Goal: Task Accomplishment & Management: Use online tool/utility

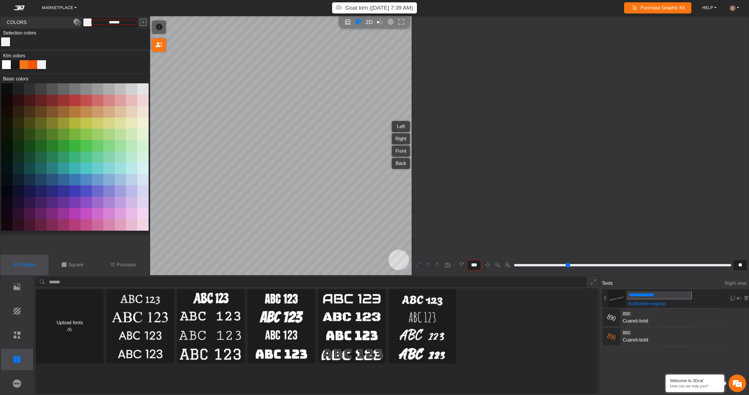
scroll to position [2324, 2341]
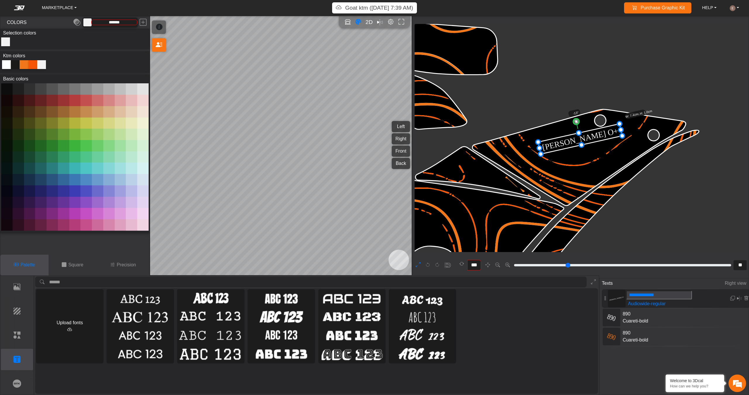
click at [421, 263] on button at bounding box center [418, 265] width 9 height 9
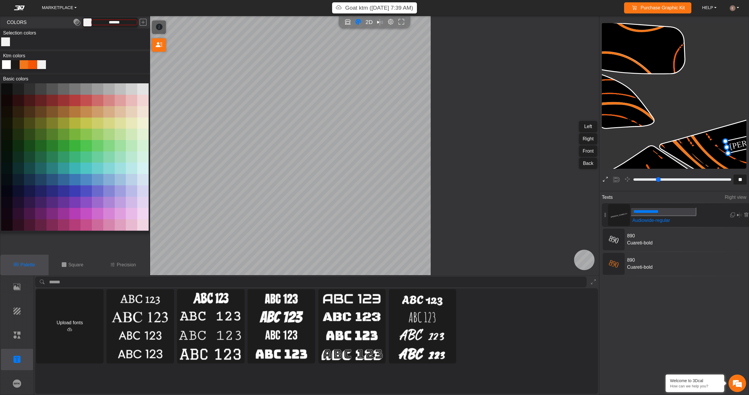
type input "**"
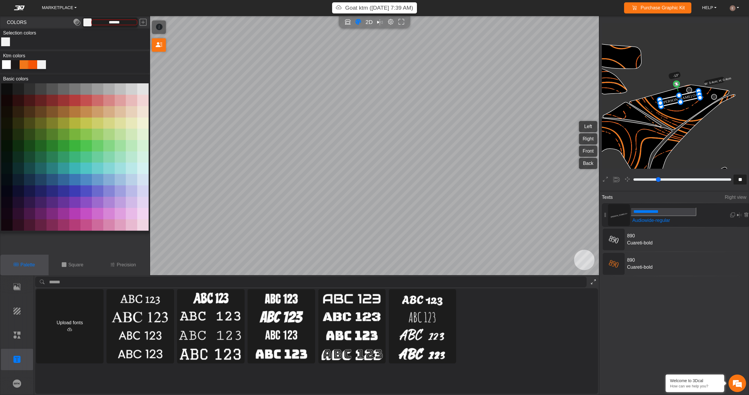
click at [592, 283] on icon at bounding box center [593, 282] width 5 height 5
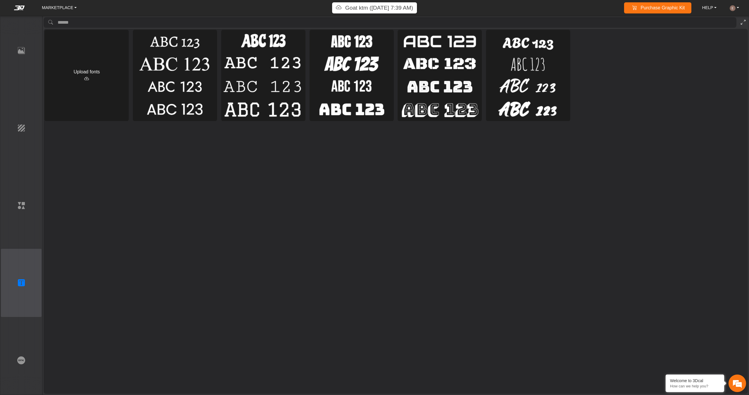
click at [740, 24] on button at bounding box center [742, 22] width 9 height 11
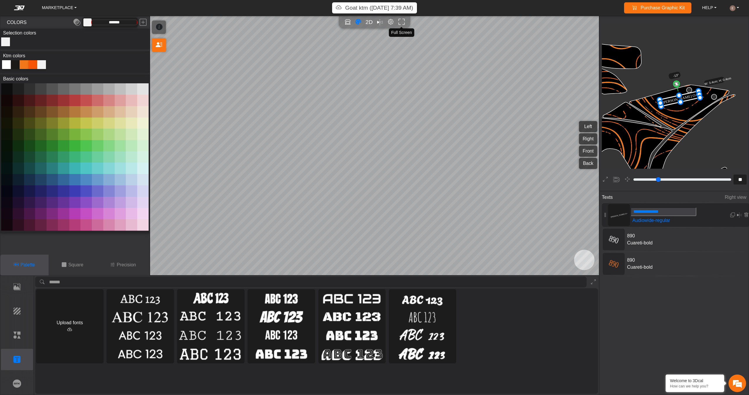
click at [402, 23] on icon "Full screen" at bounding box center [401, 22] width 6 height 7
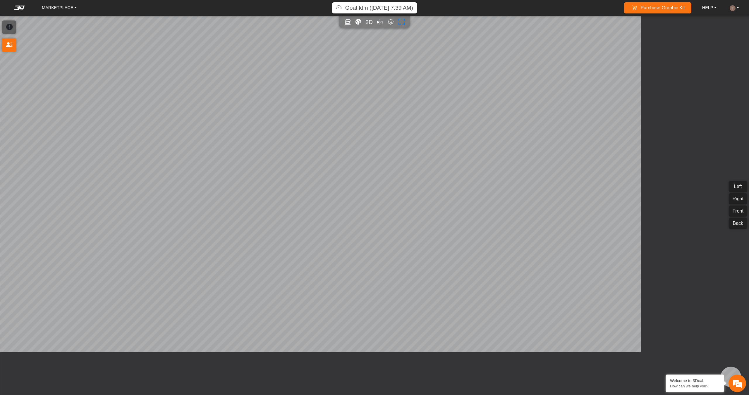
type input "**"
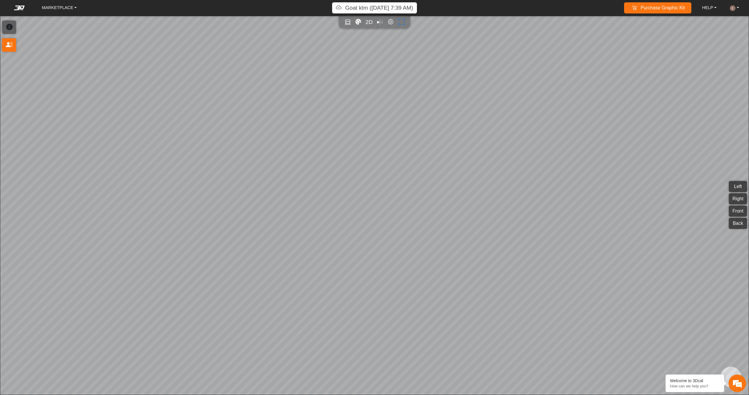
scroll to position [986, 1024]
type input "*"
type input "*********"
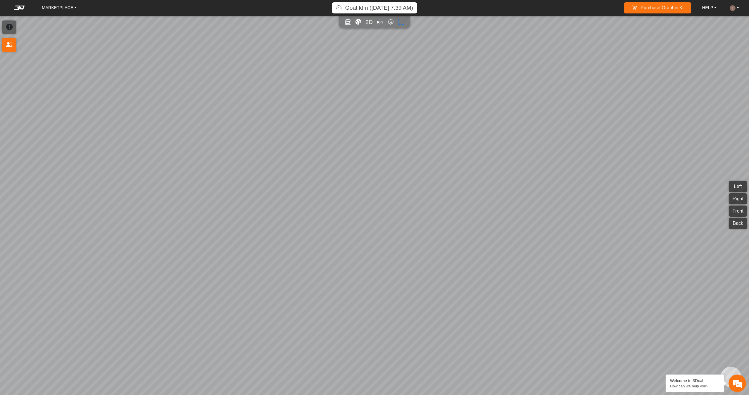
type input "**"
type input "*******"
click at [398, 19] on icon "Full screen" at bounding box center [401, 22] width 6 height 7
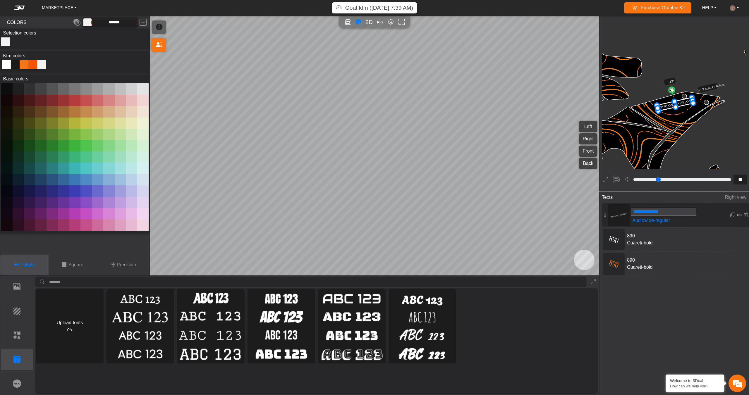
type input "**"
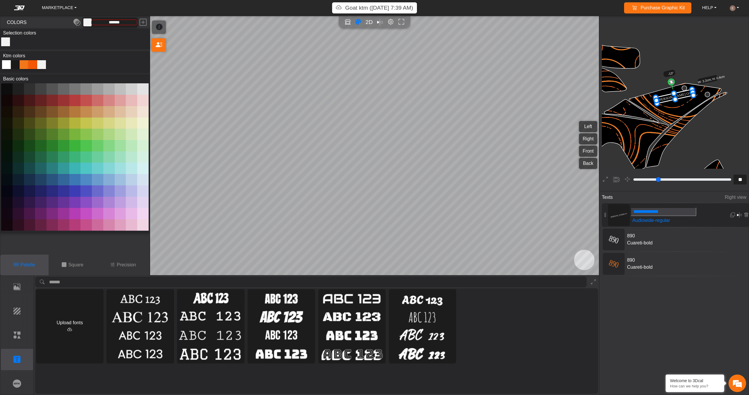
click at [739, 216] on em at bounding box center [739, 215] width 5 height 7
click at [13, 335] on p "Elements" at bounding box center [17, 335] width 32 height 7
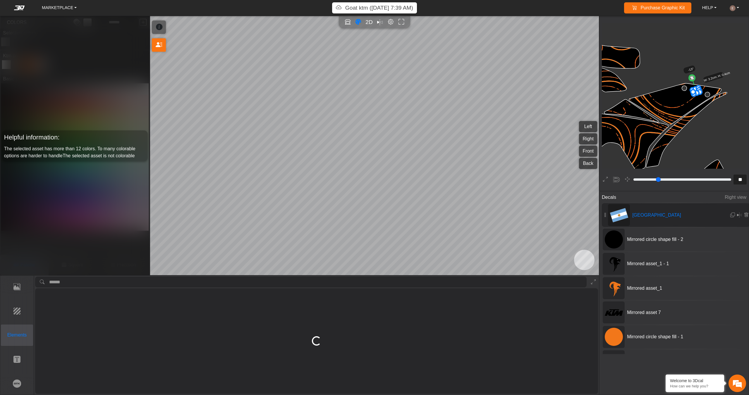
type input "***"
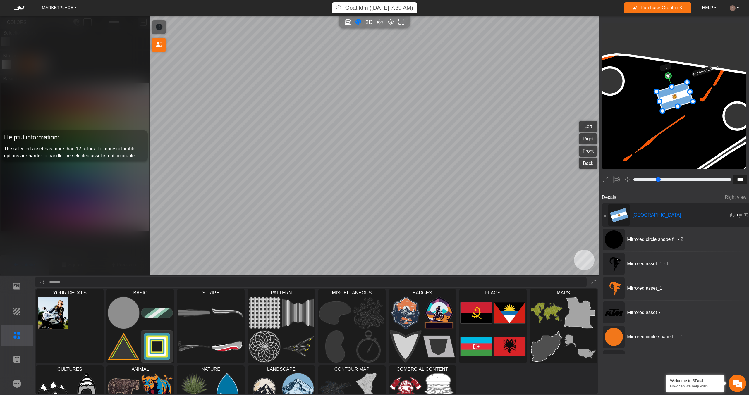
click at [737, 212] on em at bounding box center [739, 215] width 5 height 7
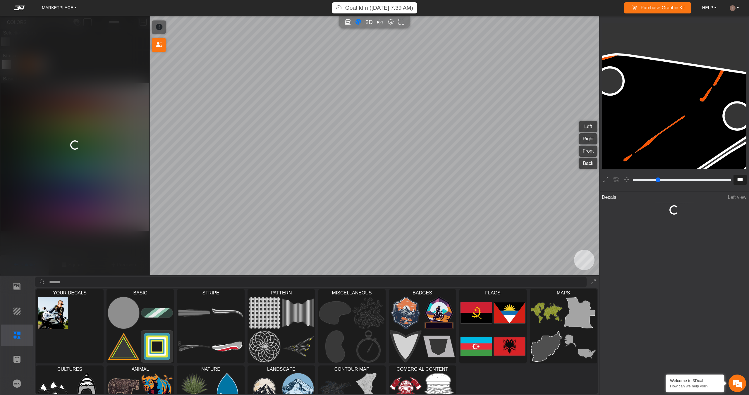
scroll to position [5715, 4538]
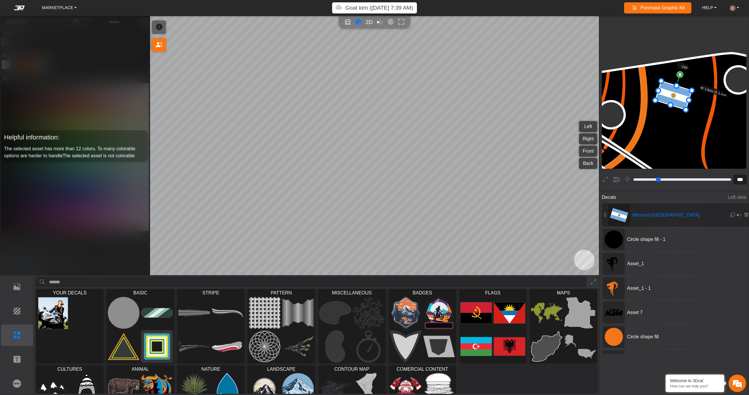
click at [399, 16] on div "2D" at bounding box center [374, 22] width 71 height 13
click at [403, 19] on icon "Full screen" at bounding box center [401, 22] width 6 height 7
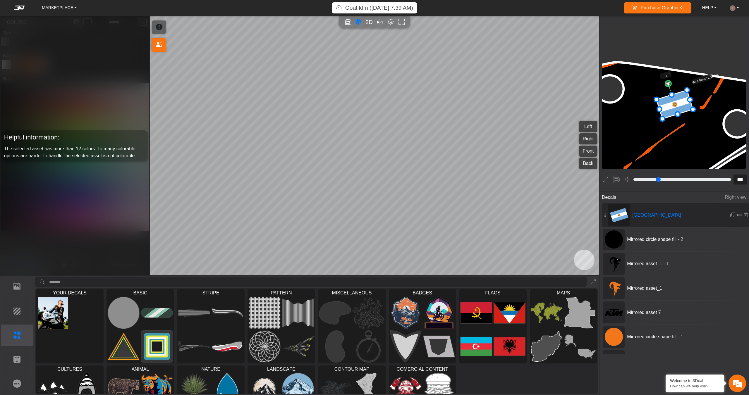
scroll to position [5714, 6015]
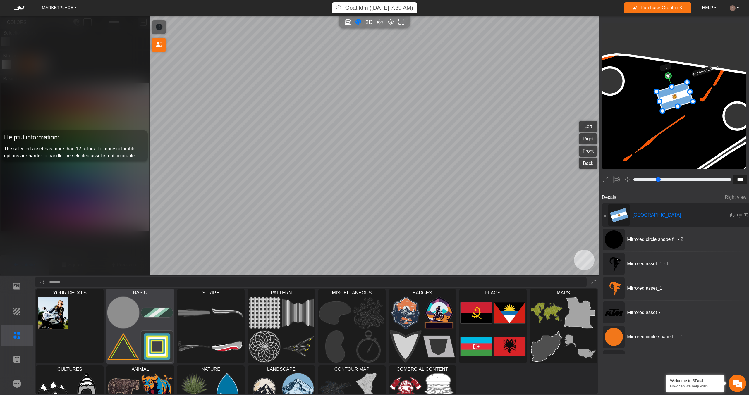
click at [152, 314] on img at bounding box center [157, 313] width 32 height 32
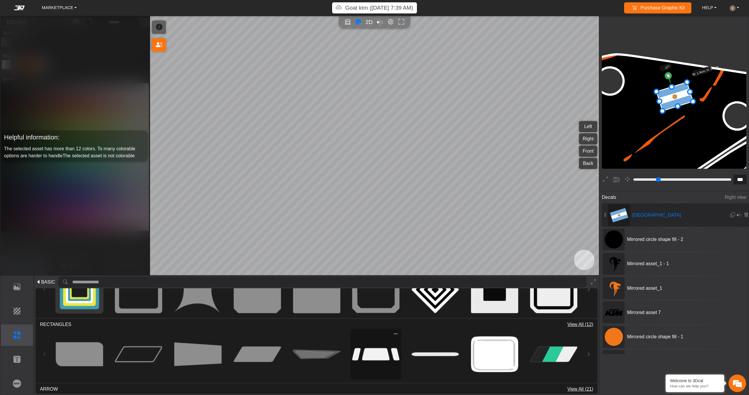
scroll to position [221, 0]
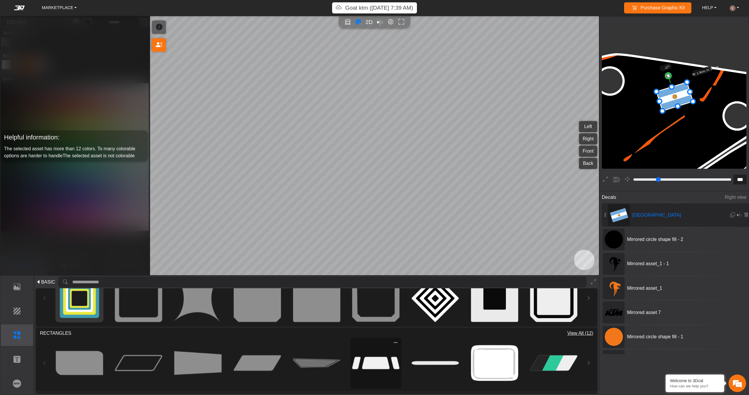
type input "**"
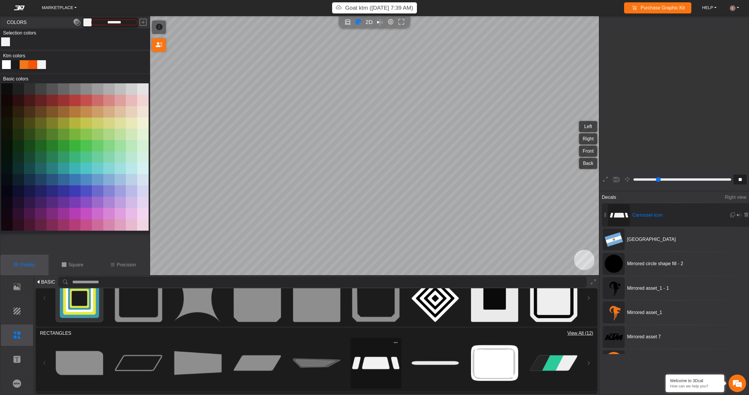
scroll to position [923, 941]
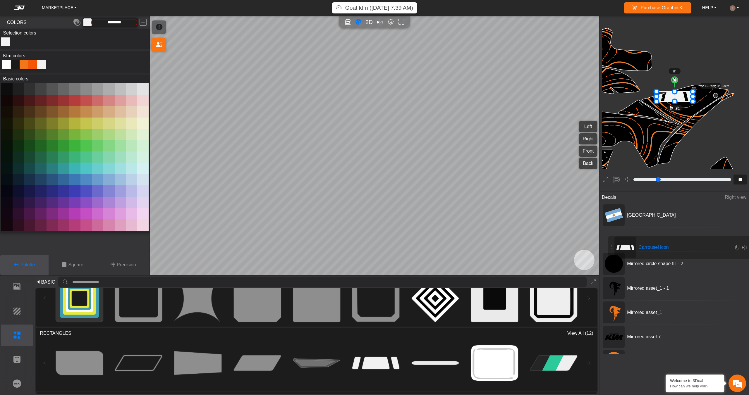
drag, startPoint x: 658, startPoint y: 215, endPoint x: 665, endPoint y: 247, distance: 33.1
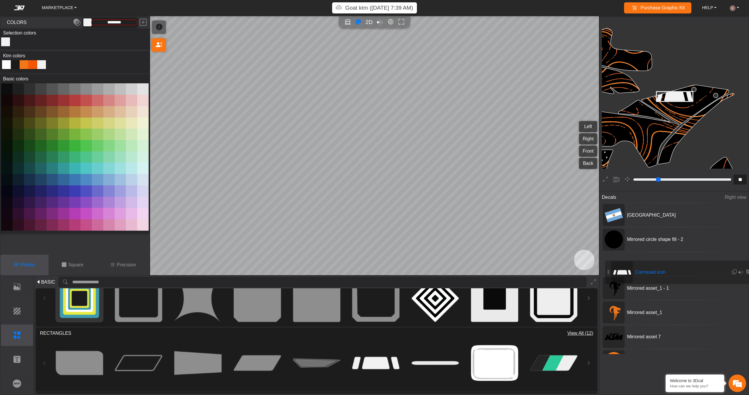
drag, startPoint x: 664, startPoint y: 237, endPoint x: 668, endPoint y: 270, distance: 33.2
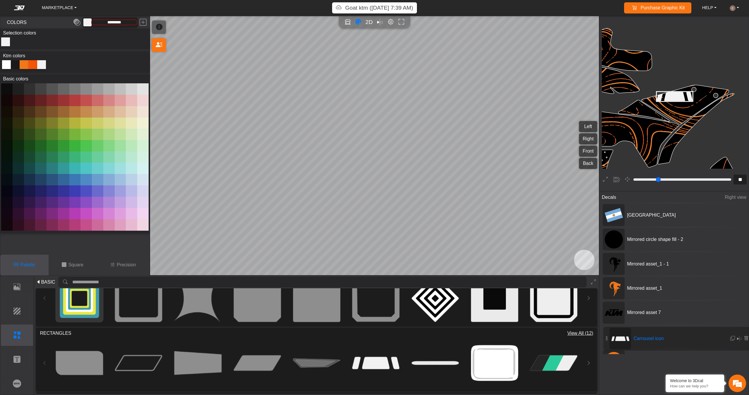
drag, startPoint x: 663, startPoint y: 264, endPoint x: 665, endPoint y: 341, distance: 77.5
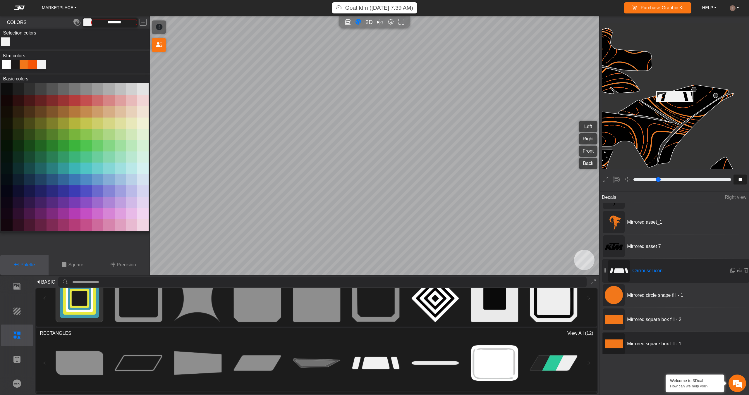
scroll to position [59, 0]
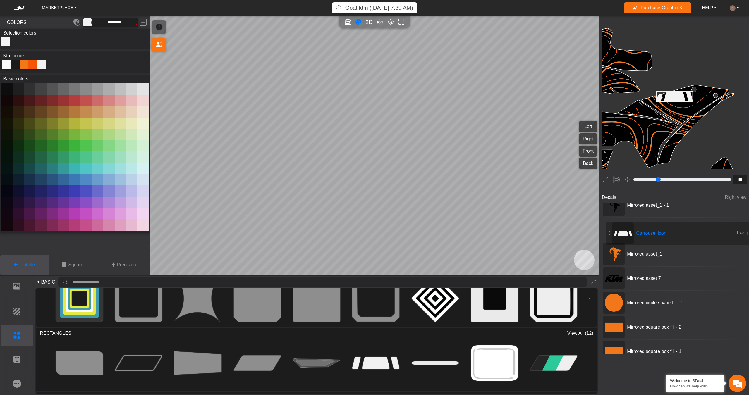
drag, startPoint x: 675, startPoint y: 271, endPoint x: 679, endPoint y: 227, distance: 44.1
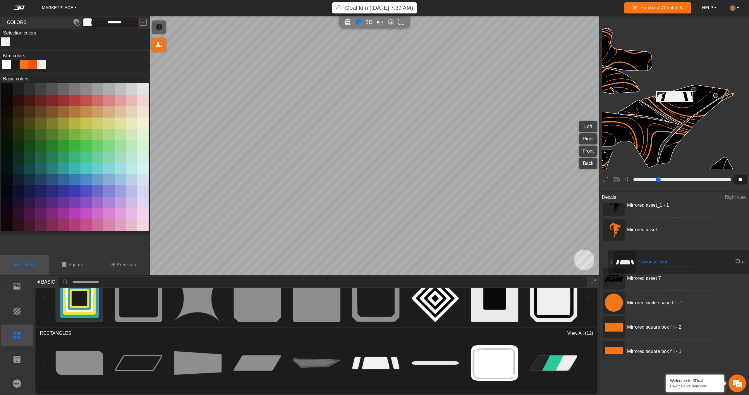
drag, startPoint x: 674, startPoint y: 231, endPoint x: 680, endPoint y: 264, distance: 33.6
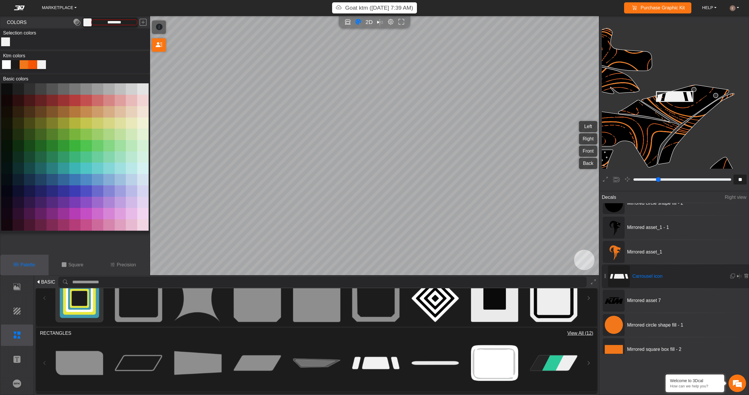
scroll to position [0, 0]
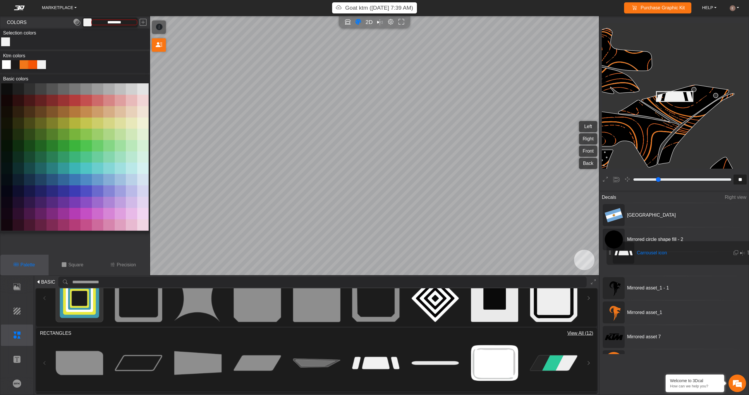
drag, startPoint x: 676, startPoint y: 316, endPoint x: 680, endPoint y: 259, distance: 58.1
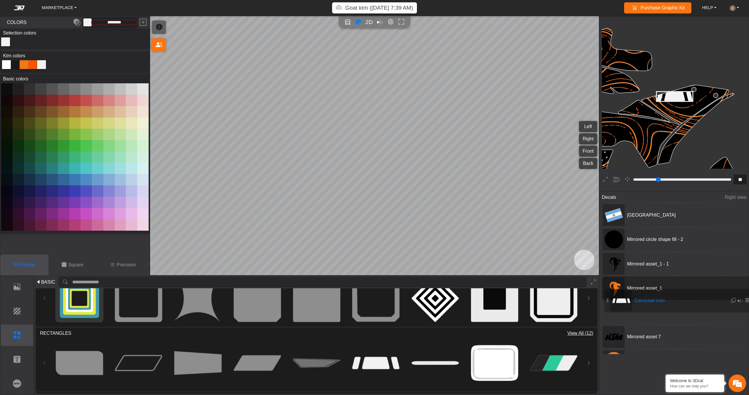
drag, startPoint x: 673, startPoint y: 262, endPoint x: 675, endPoint y: 300, distance: 37.5
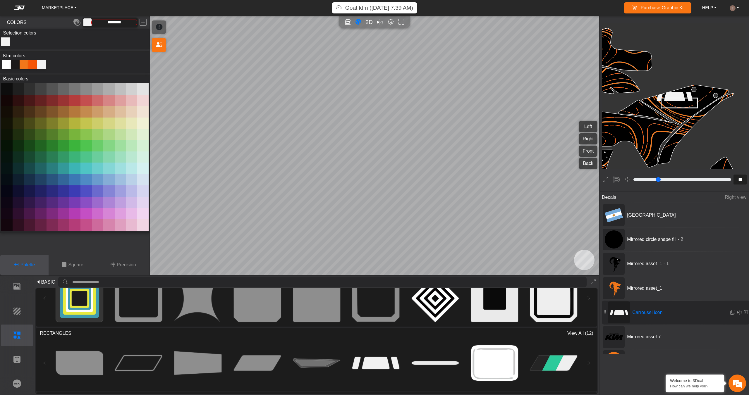
drag, startPoint x: 670, startPoint y: 98, endPoint x: 675, endPoint y: 105, distance: 8.0
click at [675, 105] on icon at bounding box center [679, 103] width 37 height 10
drag, startPoint x: 698, startPoint y: 97, endPoint x: 710, endPoint y: 89, distance: 14.5
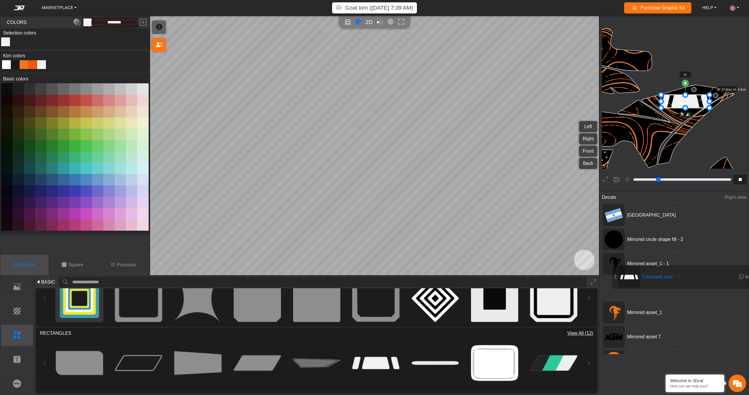
drag, startPoint x: 640, startPoint y: 311, endPoint x: 650, endPoint y: 276, distance: 36.0
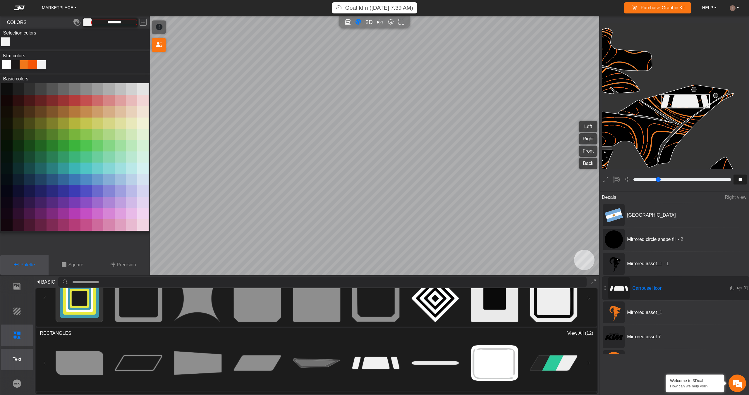
click at [12, 360] on p "Text" at bounding box center [17, 359] width 32 height 7
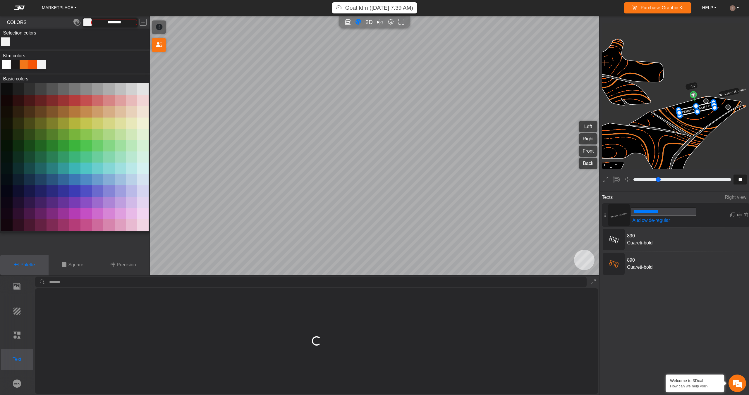
type input "*******"
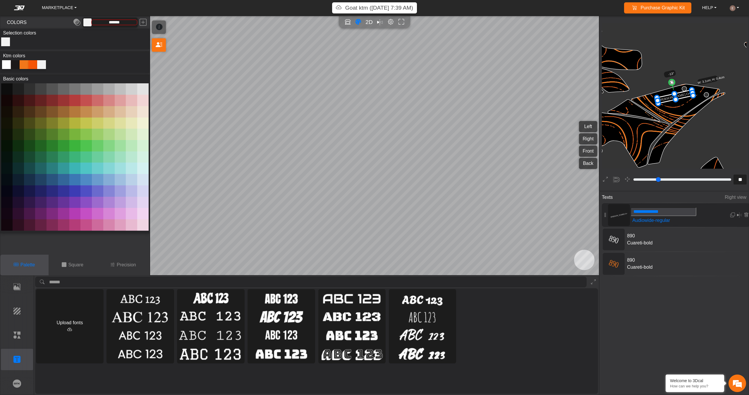
click at [611, 214] on icon "PAUL TAYLOR O+" at bounding box center [619, 215] width 18 height 18
type input "**"
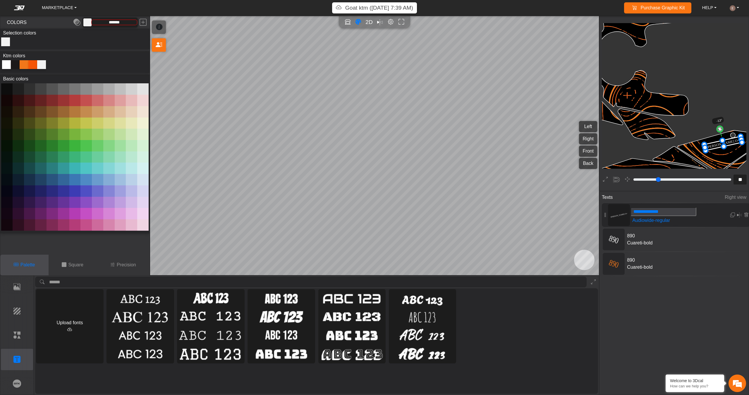
scroll to position [983, 1011]
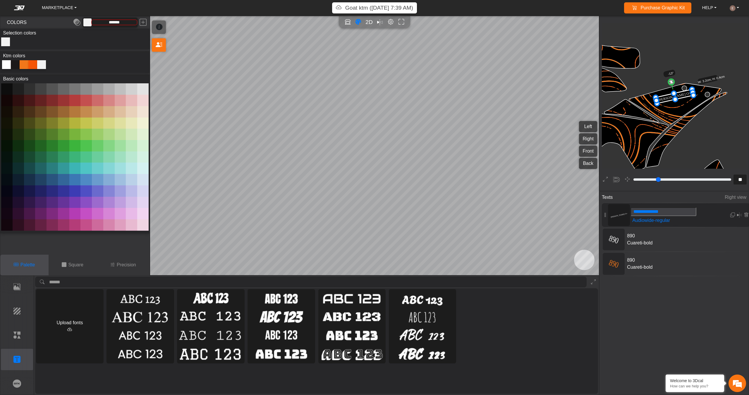
click at [668, 97] on icon at bounding box center [675, 96] width 38 height 14
click at [668, 97] on icon at bounding box center [675, 97] width 38 height 14
type input "**********"
click at [22, 64] on div at bounding box center [24, 64] width 9 height 9
type input "*******"
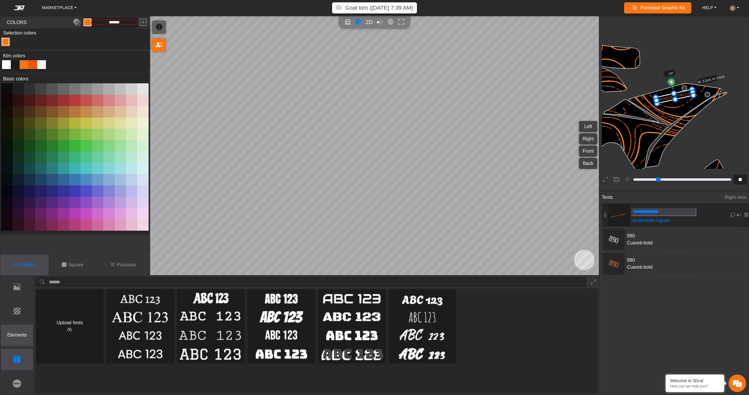
click at [21, 336] on p "Elements" at bounding box center [17, 335] width 32 height 7
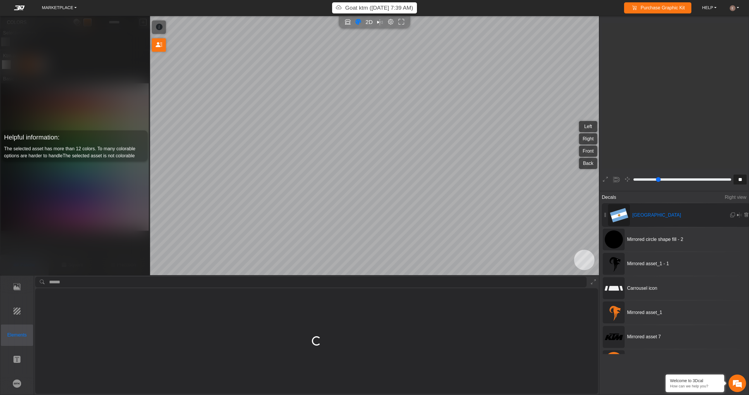
type input "***"
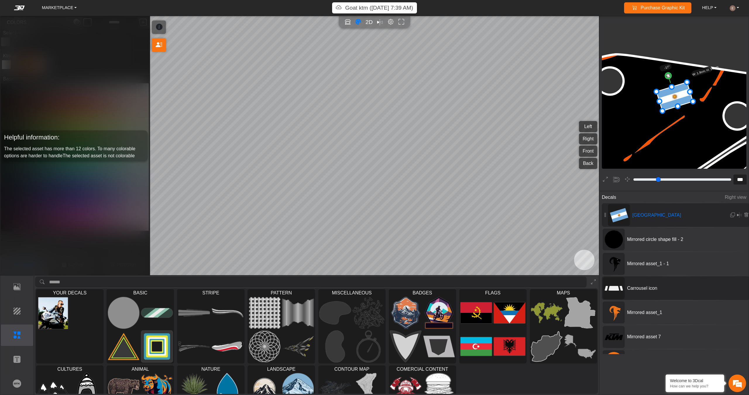
click at [636, 288] on span "Carrousel icon" at bounding box center [669, 288] width 88 height 7
type input "**"
type input "*********"
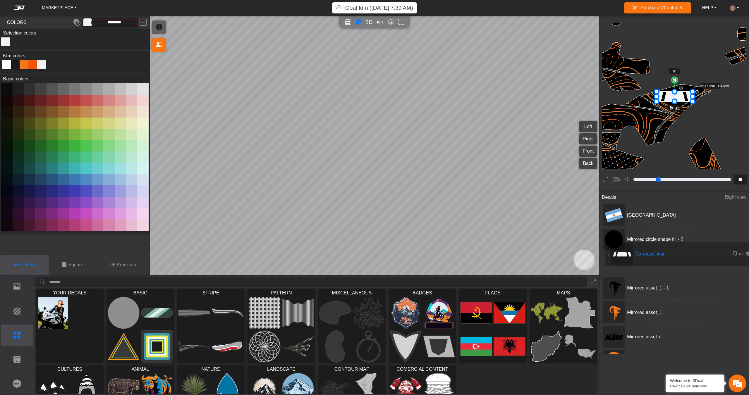
drag, startPoint x: 650, startPoint y: 290, endPoint x: 653, endPoint y: 257, distance: 33.2
click at [674, 97] on icon at bounding box center [674, 97] width 36 height 10
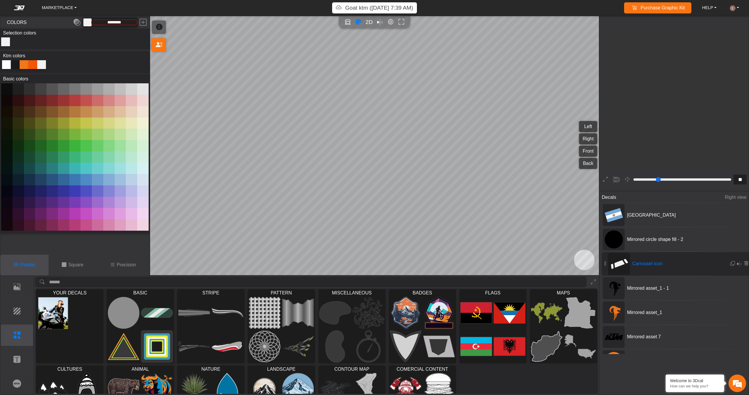
scroll to position [669, 687]
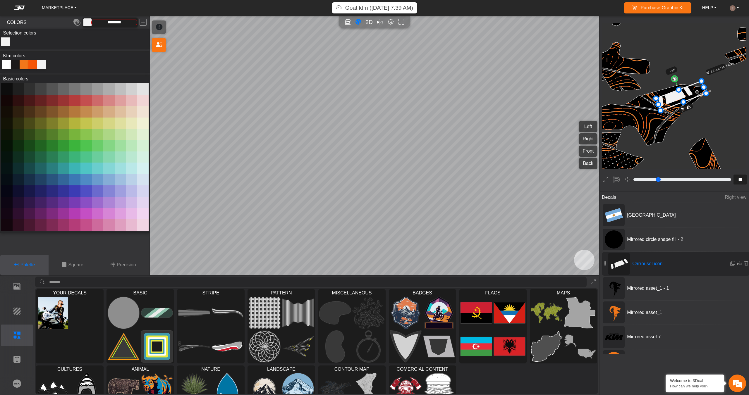
drag, startPoint x: 694, startPoint y: 93, endPoint x: 673, endPoint y: 108, distance: 25.3
drag, startPoint x: 659, startPoint y: 104, endPoint x: 609, endPoint y: 132, distance: 57.3
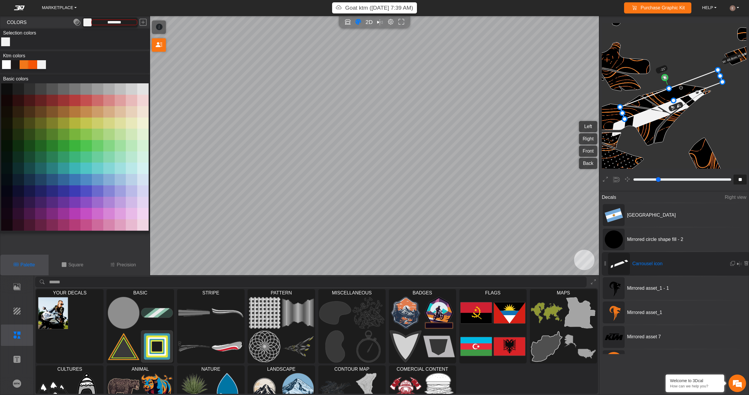
drag, startPoint x: 674, startPoint y: 100, endPoint x: 691, endPoint y: 88, distance: 20.4
click at [691, 88] on icon at bounding box center [671, 94] width 102 height 49
drag, startPoint x: 691, startPoint y: 88, endPoint x: 694, endPoint y: 87, distance: 3.4
click at [694, 87] on icon at bounding box center [672, 93] width 102 height 49
drag, startPoint x: 668, startPoint y: 77, endPoint x: 663, endPoint y: 81, distance: 6.4
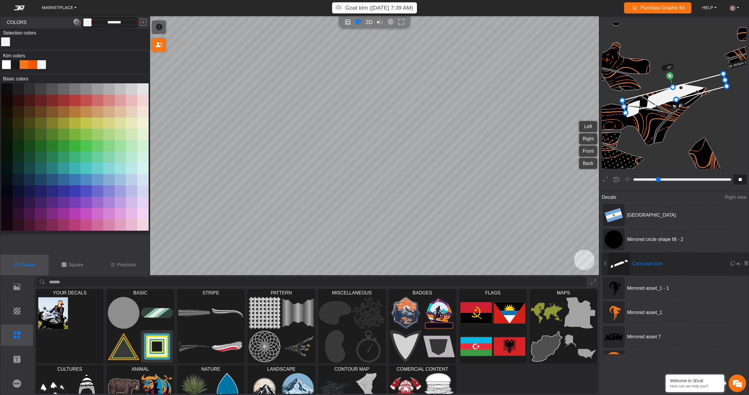
click at [670, 76] on circle at bounding box center [669, 75] width 7 height 7
drag, startPoint x: 624, startPoint y: 105, endPoint x: 649, endPoint y: 102, distance: 25.3
drag, startPoint x: 676, startPoint y: 93, endPoint x: 655, endPoint y: 99, distance: 22.2
click at [655, 99] on icon at bounding box center [665, 97] width 80 height 30
drag, startPoint x: 656, startPoint y: 98, endPoint x: 666, endPoint y: 97, distance: 9.4
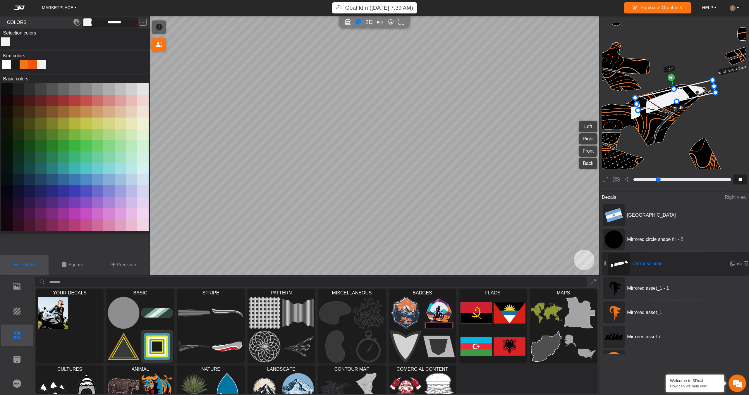
click at [666, 97] on icon at bounding box center [675, 95] width 80 height 30
drag, startPoint x: 666, startPoint y: 96, endPoint x: 665, endPoint y: 93, distance: 3.1
click at [665, 93] on icon at bounding box center [674, 92] width 80 height 30
click at [667, 94] on icon at bounding box center [676, 93] width 80 height 30
drag, startPoint x: 715, startPoint y: 82, endPoint x: 705, endPoint y: 85, distance: 10.3
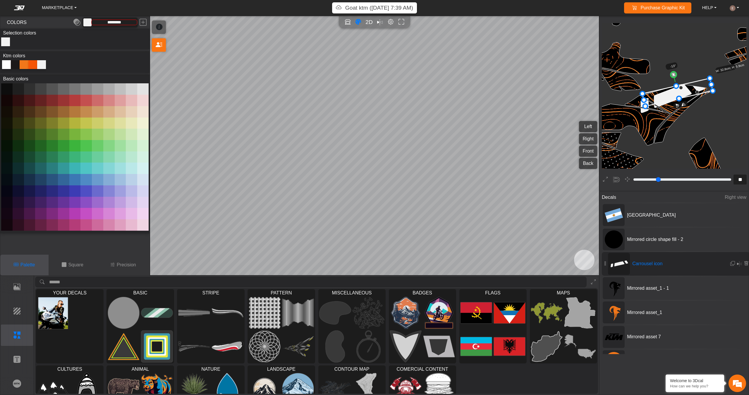
drag, startPoint x: 670, startPoint y: 93, endPoint x: 676, endPoint y: 91, distance: 6.6
click at [676, 91] on icon at bounding box center [677, 92] width 70 height 28
drag, startPoint x: 676, startPoint y: 85, endPoint x: 679, endPoint y: 88, distance: 4.6
drag, startPoint x: 671, startPoint y: 94, endPoint x: 666, endPoint y: 94, distance: 5.3
click at [666, 94] on icon at bounding box center [672, 93] width 69 height 23
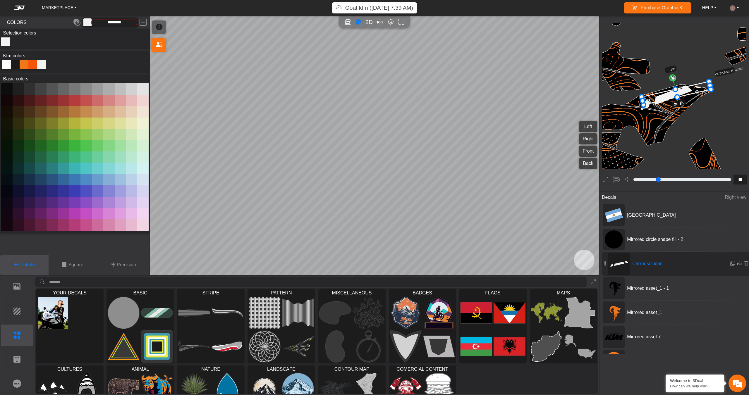
drag, startPoint x: 666, startPoint y: 94, endPoint x: 669, endPoint y: 94, distance: 3.3
click at [669, 94] on icon at bounding box center [675, 93] width 69 height 23
click at [67, 108] on button at bounding box center [63, 111] width 11 height 11
click at [72, 94] on button at bounding box center [74, 88] width 11 height 11
click at [139, 98] on button at bounding box center [142, 100] width 11 height 11
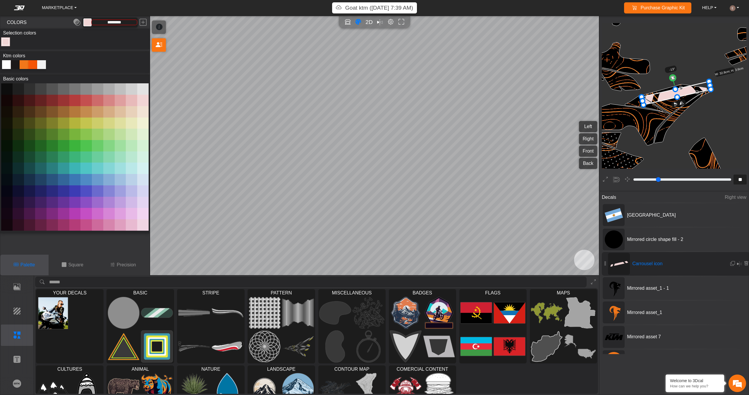
click at [118, 109] on button at bounding box center [120, 111] width 11 height 11
click at [113, 167] on button at bounding box center [108, 168] width 11 height 11
click at [72, 184] on button at bounding box center [74, 179] width 11 height 11
click at [119, 207] on button at bounding box center [120, 202] width 11 height 11
click at [145, 90] on button at bounding box center [142, 88] width 11 height 11
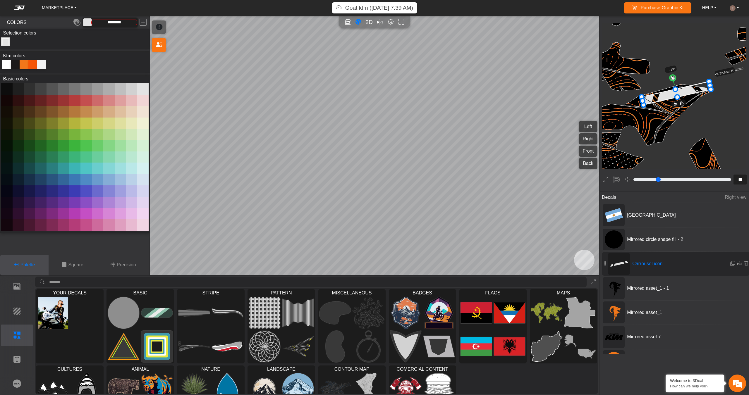
click at [59, 87] on button at bounding box center [63, 88] width 11 height 11
click at [97, 178] on button at bounding box center [97, 179] width 11 height 11
click at [47, 196] on button at bounding box center [52, 190] width 11 height 11
click at [95, 209] on button at bounding box center [97, 213] width 11 height 11
click at [112, 222] on button at bounding box center [108, 224] width 11 height 11
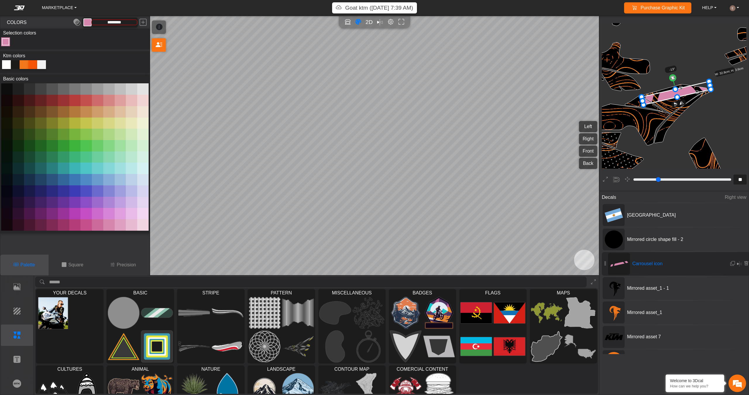
click at [142, 226] on button at bounding box center [142, 224] width 11 height 11
click at [81, 146] on button at bounding box center [85, 145] width 11 height 11
click at [35, 145] on button at bounding box center [40, 145] width 11 height 11
click at [30, 113] on button at bounding box center [29, 111] width 11 height 11
click at [30, 99] on button at bounding box center [29, 100] width 11 height 11
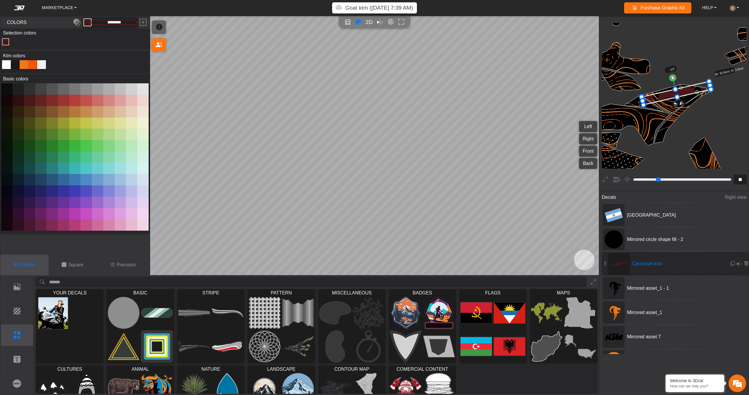
click at [42, 100] on button at bounding box center [40, 100] width 11 height 11
click at [22, 89] on button at bounding box center [18, 88] width 11 height 11
click at [27, 88] on button at bounding box center [29, 88] width 11 height 11
click at [16, 88] on button at bounding box center [18, 88] width 11 height 11
type input "*********"
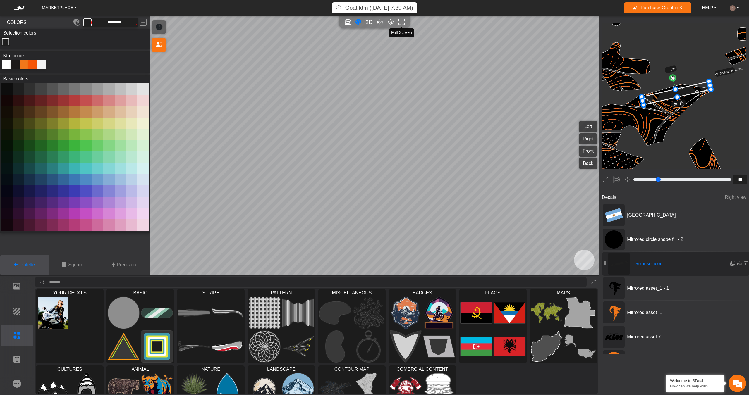
click at [397, 21] on button "Full screen" at bounding box center [401, 22] width 9 height 9
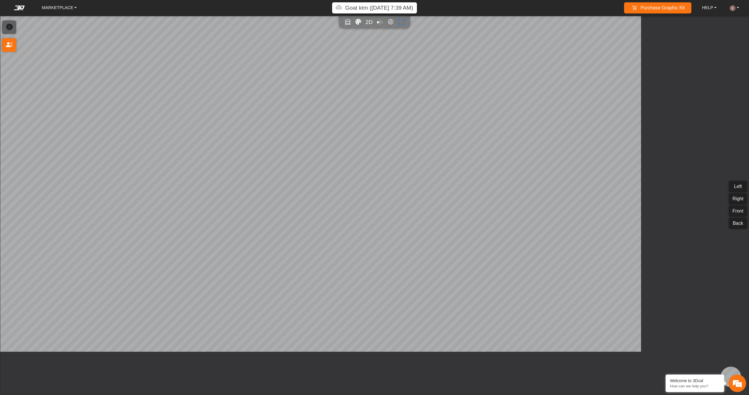
type input "*"
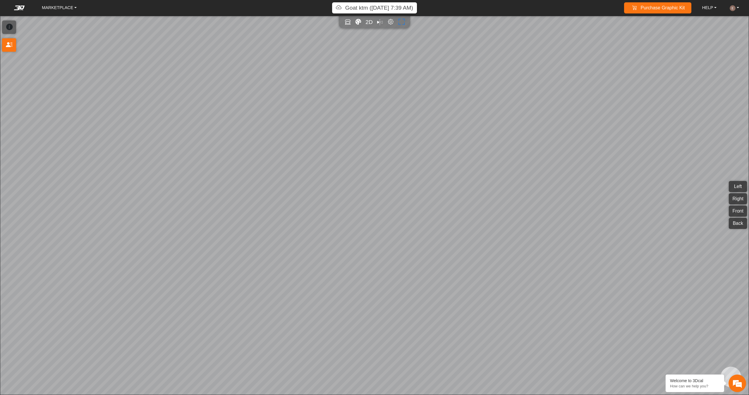
scroll to position [306, 326]
type input "***"
click at [404, 22] on icon "Full screen" at bounding box center [401, 22] width 6 height 7
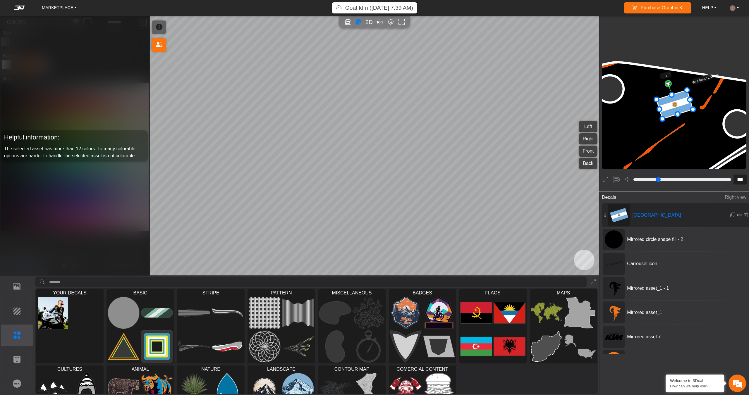
scroll to position [5714, 6015]
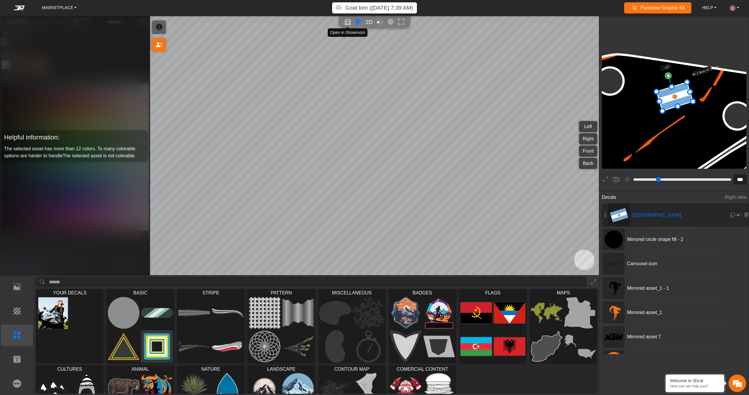
click at [346, 25] on icon "Open in Showroom" at bounding box center [348, 22] width 6 height 7
click at [369, 23] on span "2D" at bounding box center [369, 22] width 8 height 7
type input "***"
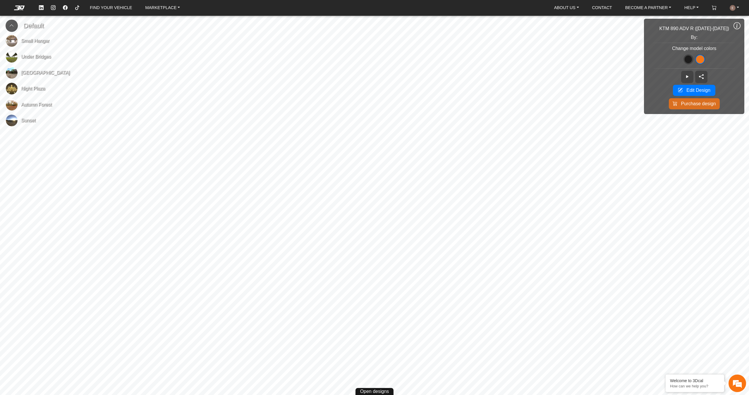
click at [22, 87] on span "Night Plaza" at bounding box center [33, 88] width 24 height 7
click at [687, 72] on button at bounding box center [687, 77] width 12 height 12
click at [691, 55] on button at bounding box center [688, 59] width 10 height 10
click at [691, 57] on span at bounding box center [688, 60] width 8 height 8
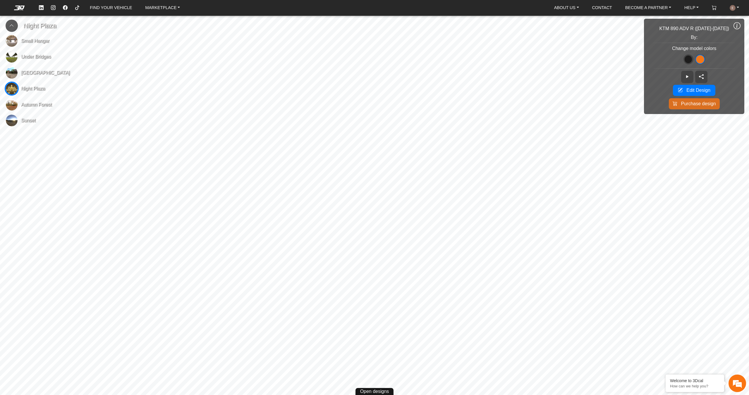
click at [703, 58] on span at bounding box center [699, 59] width 9 height 9
click at [37, 72] on span "[GEOGRAPHIC_DATA]" at bounding box center [45, 72] width 49 height 7
click at [42, 41] on span "Small Hangar" at bounding box center [35, 40] width 28 height 7
click at [703, 90] on span "Edit Design" at bounding box center [698, 90] width 24 height 7
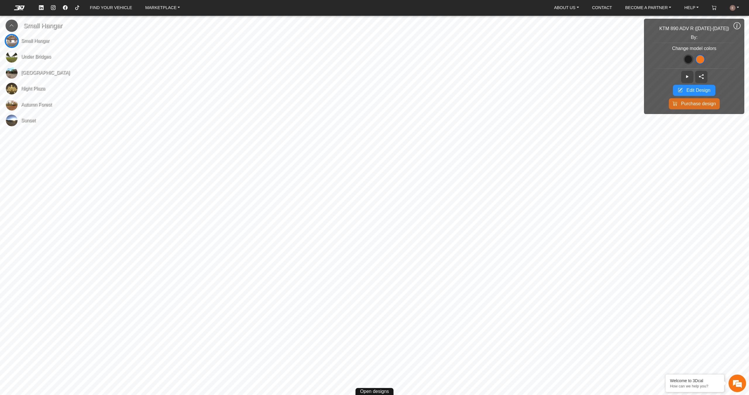
click at [691, 89] on span "Edit Design" at bounding box center [698, 90] width 24 height 7
click at [689, 76] on icon at bounding box center [687, 76] width 5 height 5
click at [700, 87] on span "Edit Design" at bounding box center [698, 90] width 24 height 7
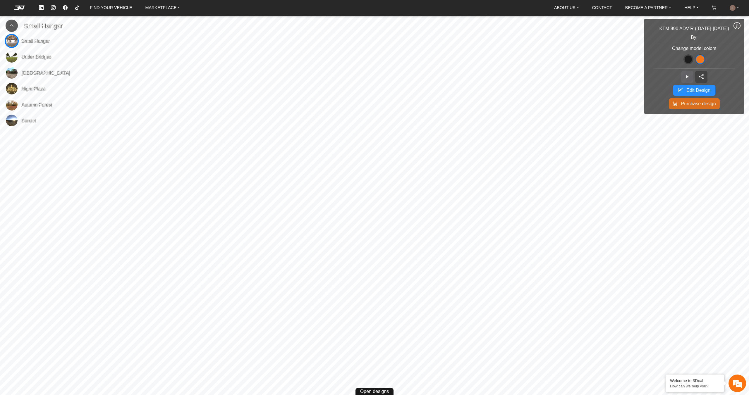
click at [700, 87] on span "Edit Design" at bounding box center [698, 90] width 24 height 7
click at [705, 88] on span "Edit Design" at bounding box center [698, 90] width 24 height 7
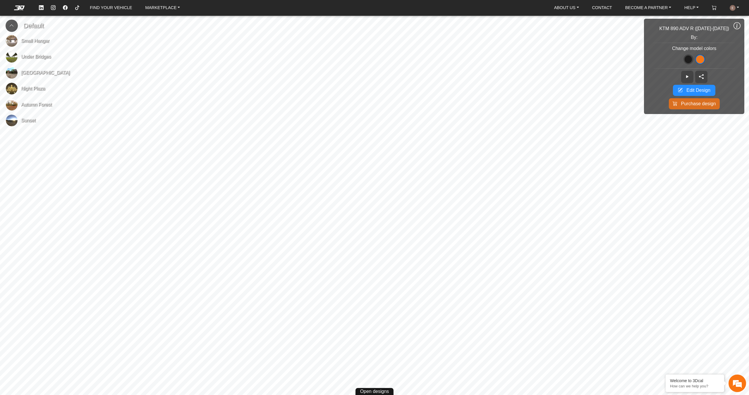
click at [705, 88] on span "Edit Design" at bounding box center [698, 90] width 24 height 7
click at [691, 8] on link "HELP" at bounding box center [691, 8] width 19 height 10
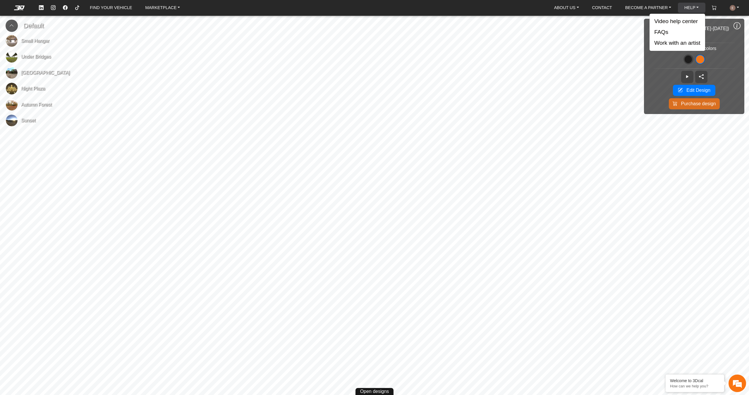
click at [691, 8] on link "HELP" at bounding box center [691, 8] width 19 height 10
click at [25, 117] on span "Sunset" at bounding box center [28, 120] width 15 height 7
click at [709, 94] on button "Edit Design" at bounding box center [694, 90] width 42 height 11
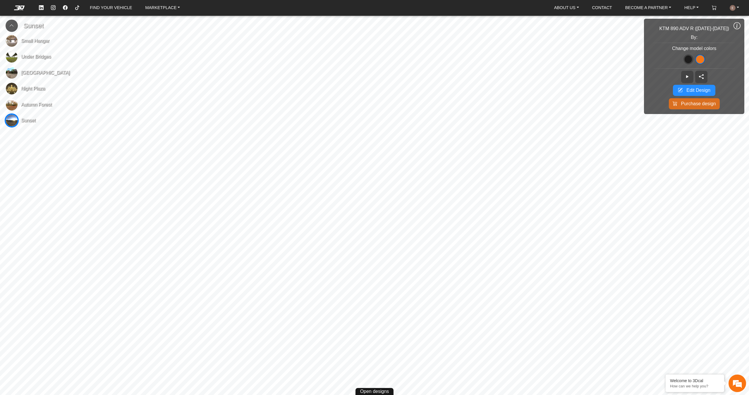
click at [709, 94] on button "Edit Design" at bounding box center [694, 90] width 42 height 11
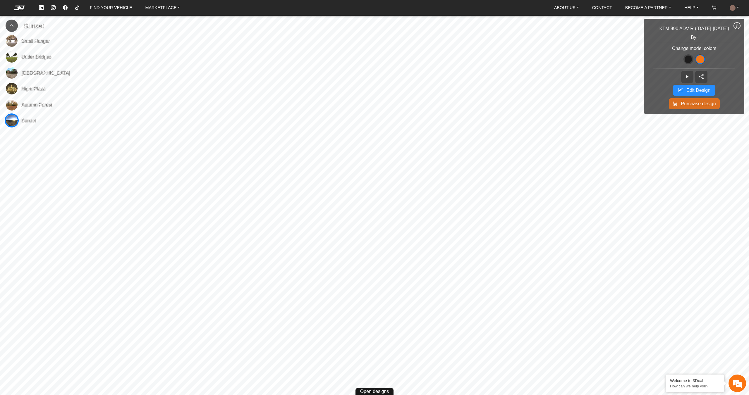
click at [709, 94] on button "Edit Design" at bounding box center [694, 90] width 42 height 11
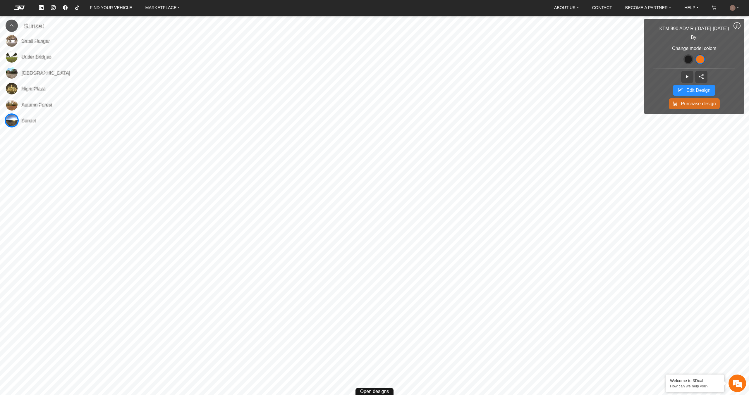
click at [709, 94] on button "Edit Design" at bounding box center [694, 90] width 42 height 11
click at [737, 22] on icon at bounding box center [736, 26] width 7 height 8
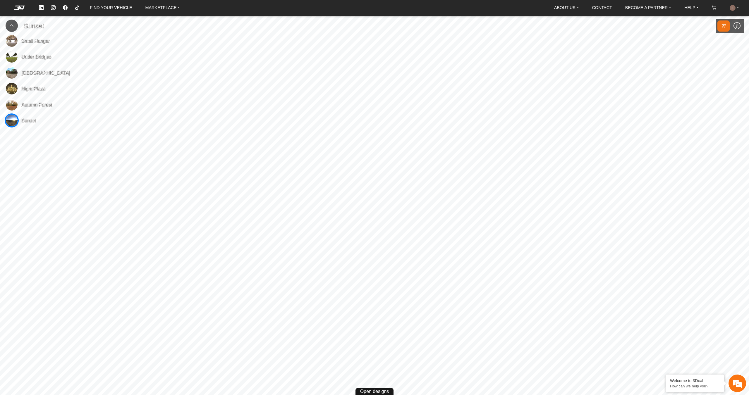
click at [724, 26] on icon at bounding box center [723, 26] width 5 height 7
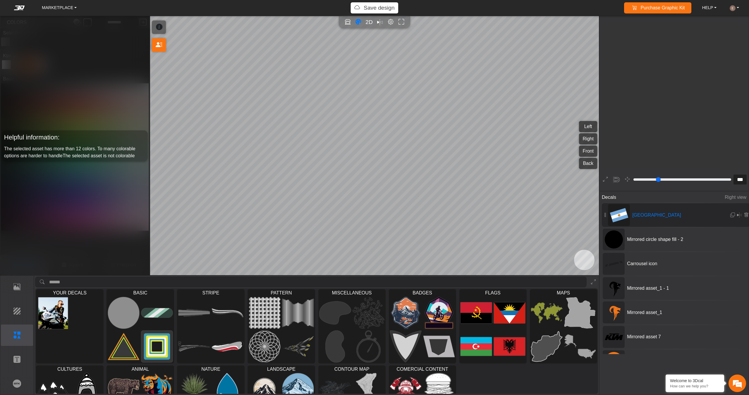
scroll to position [5714, 6015]
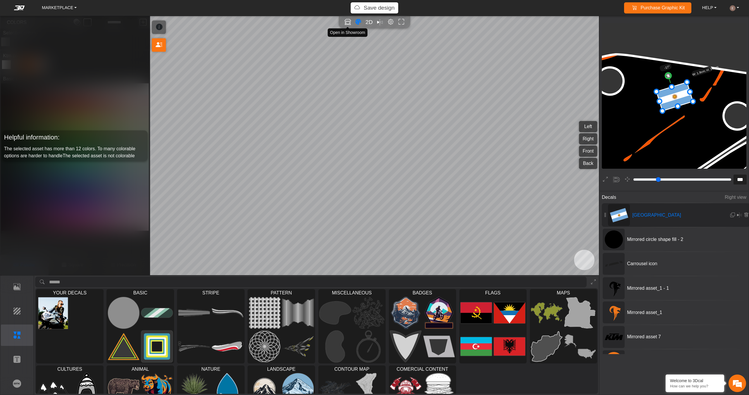
click at [346, 21] on icon "Open in Showroom" at bounding box center [348, 22] width 6 height 7
click at [389, 22] on em "Editor settings" at bounding box center [391, 22] width 6 height 7
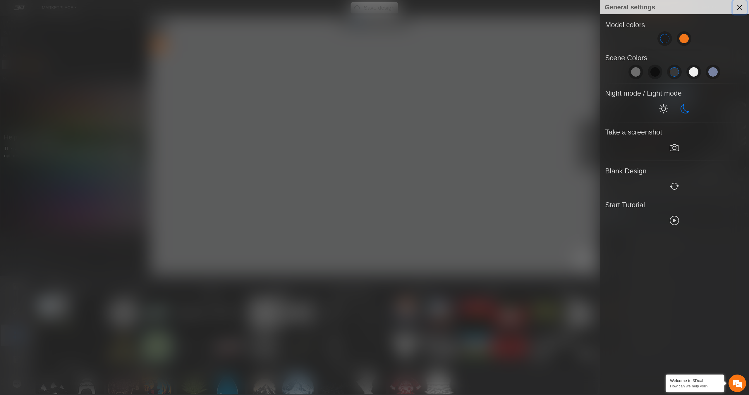
click at [740, 6] on button "Close" at bounding box center [739, 7] width 14 height 14
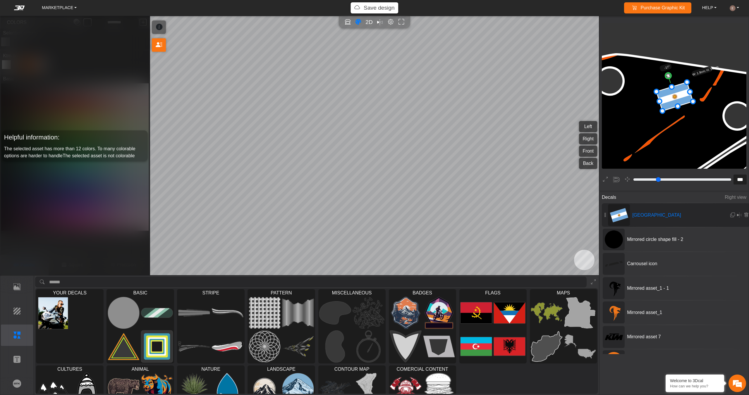
click at [367, 4] on p "Save design" at bounding box center [379, 8] width 31 height 8
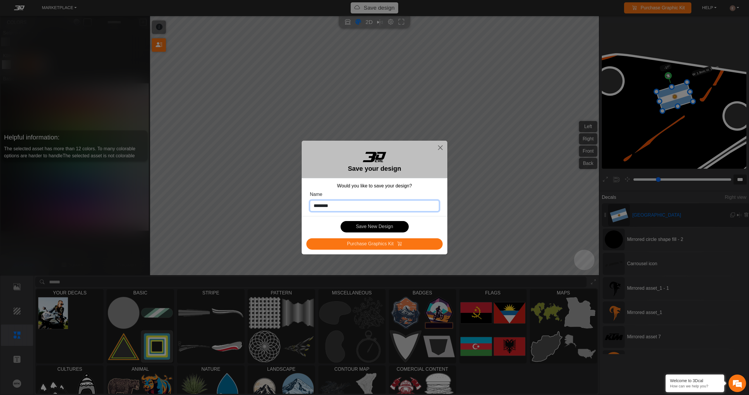
click at [376, 202] on input "********" at bounding box center [374, 205] width 129 height 11
type input "**********"
click at [371, 226] on button "Save New Design" at bounding box center [374, 226] width 68 height 11
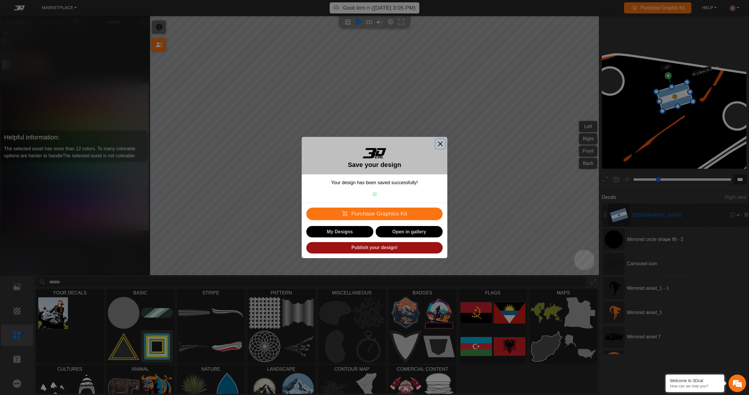
click at [440, 146] on button "Close" at bounding box center [440, 143] width 9 height 9
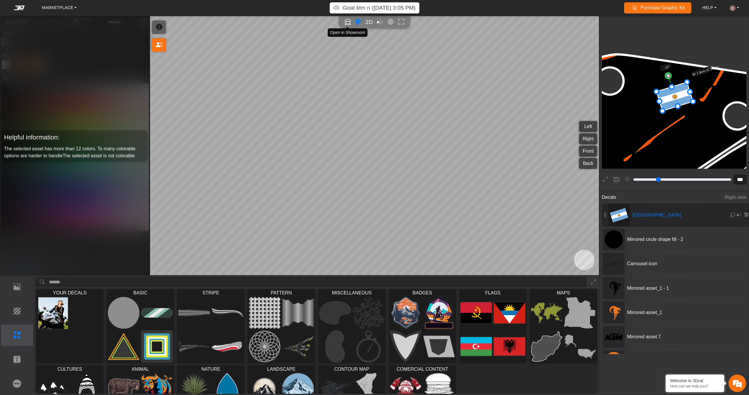
click at [346, 20] on icon "Open in Showroom" at bounding box center [348, 22] width 6 height 7
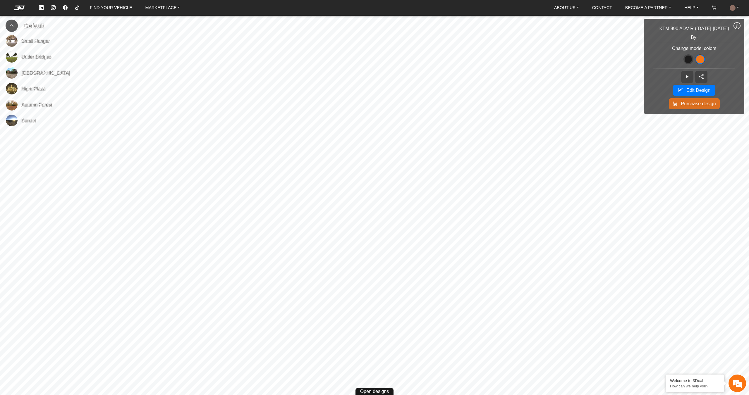
click at [29, 90] on span "Night Plaza" at bounding box center [33, 88] width 24 height 7
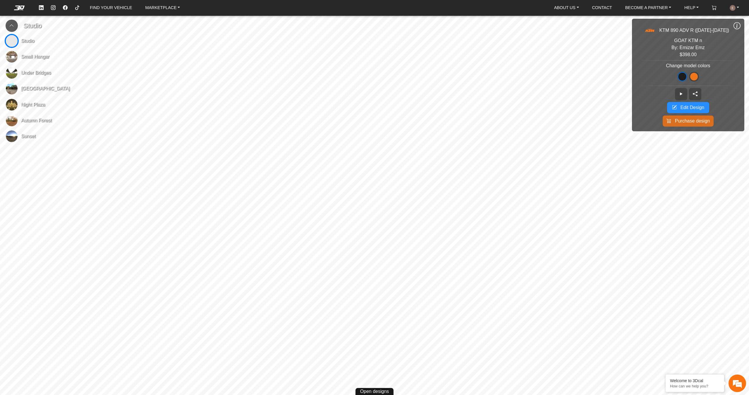
click at [698, 106] on span "Edit Design" at bounding box center [692, 107] width 24 height 7
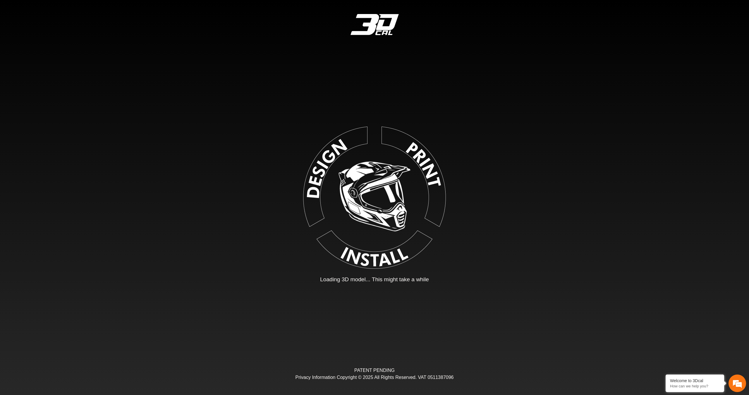
type input "*"
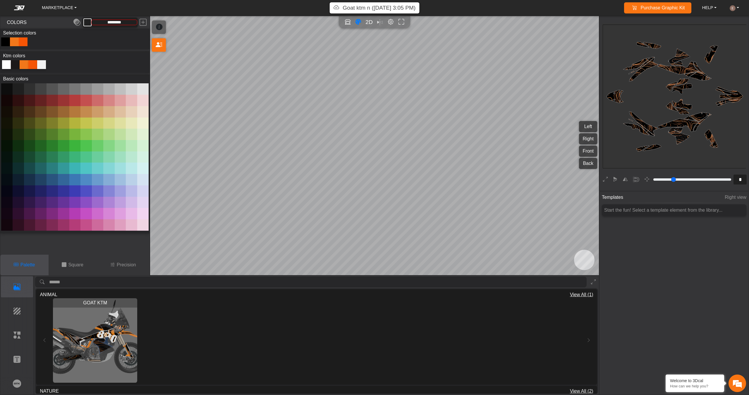
type input "*********"
click at [17, 332] on p "Elements" at bounding box center [17, 335] width 32 height 7
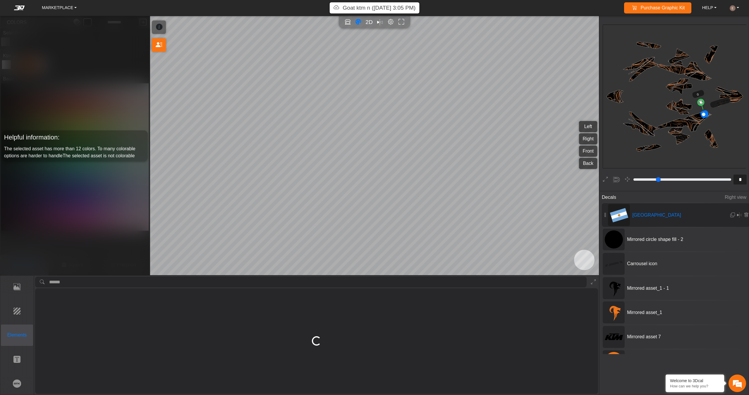
type input "***"
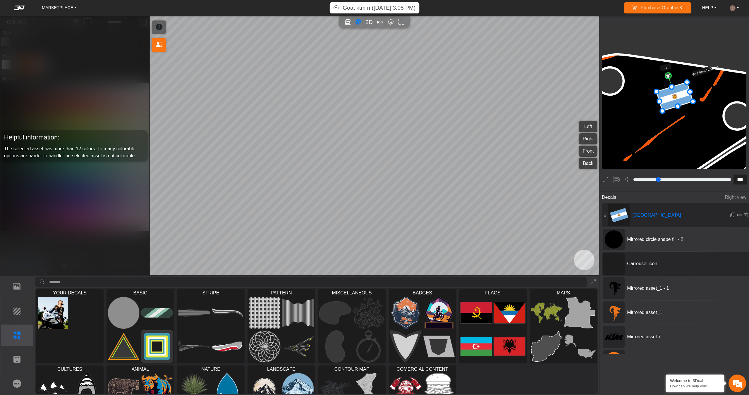
click at [686, 266] on span "Carrousel icon" at bounding box center [669, 263] width 88 height 7
type input "*"
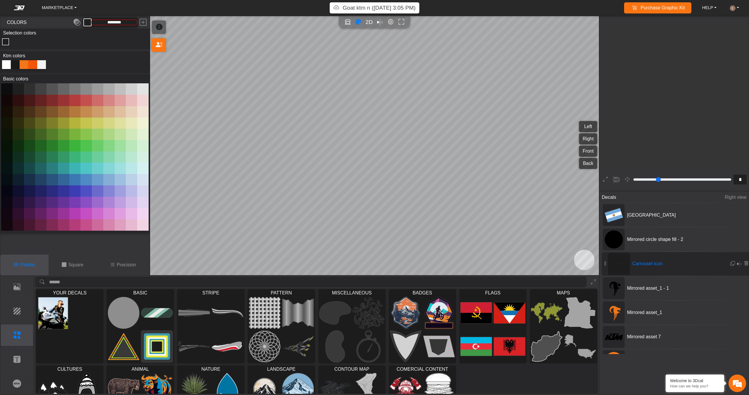
type input "*********"
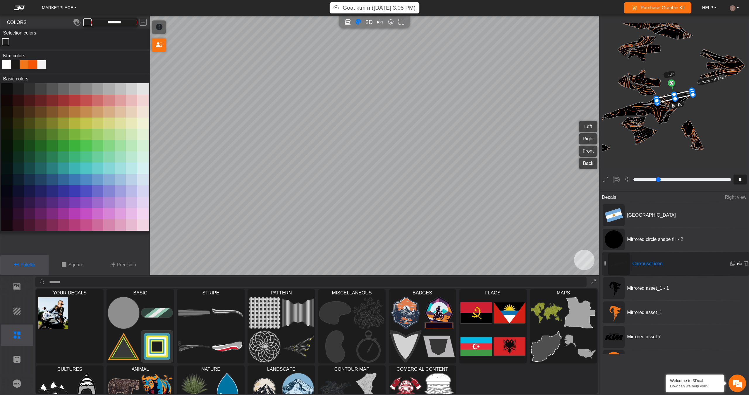
click at [739, 263] on em at bounding box center [739, 263] width 5 height 7
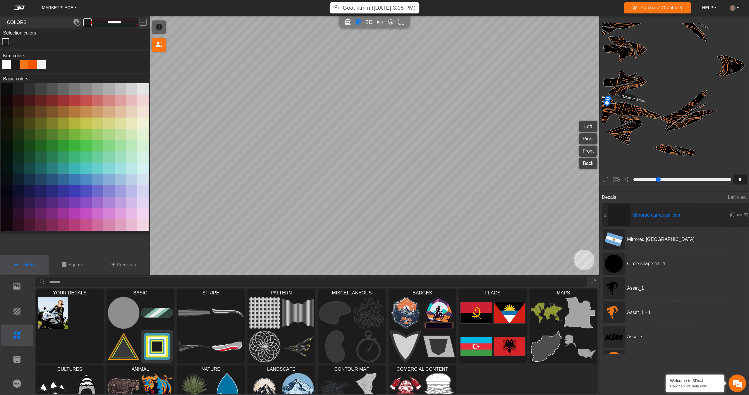
scroll to position [315, 242]
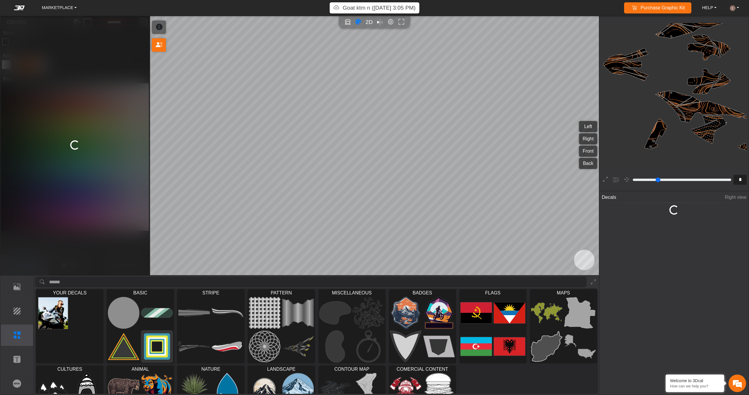
type input "***"
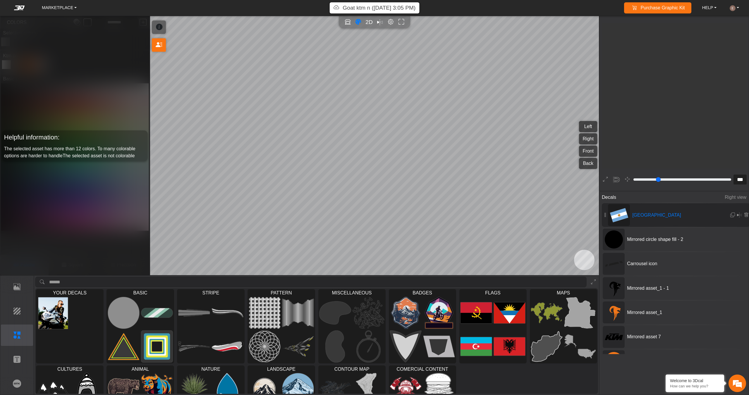
scroll to position [5714, 6015]
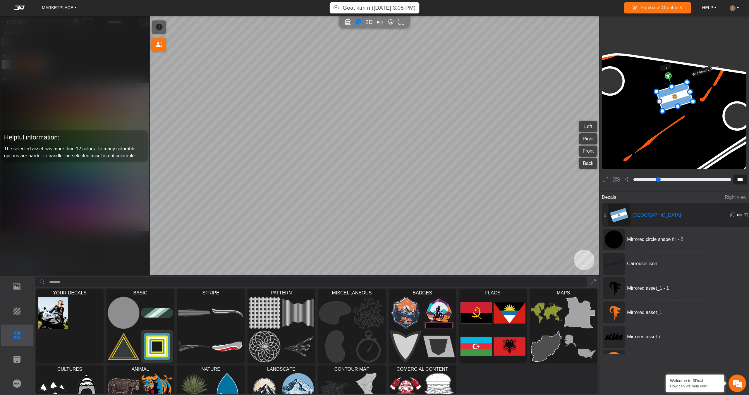
click at [738, 216] on em at bounding box center [739, 215] width 5 height 7
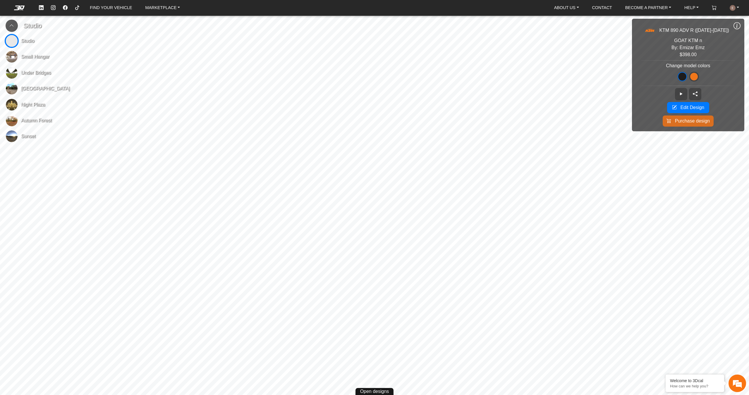
click at [740, 27] on icon at bounding box center [736, 26] width 7 height 8
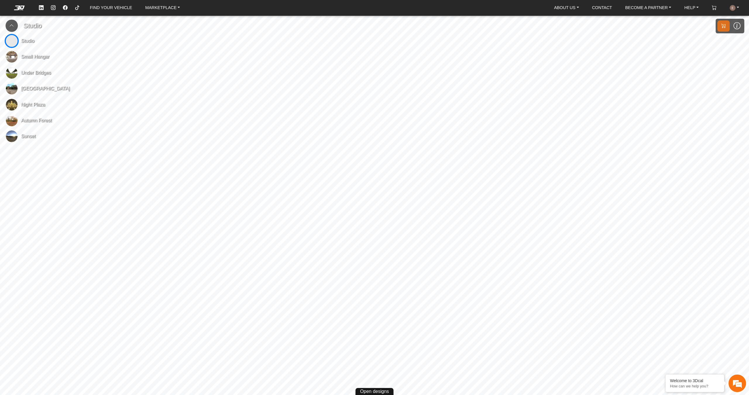
click at [734, 23] on icon at bounding box center [736, 26] width 7 height 8
